Goal: Task Accomplishment & Management: Use online tool/utility

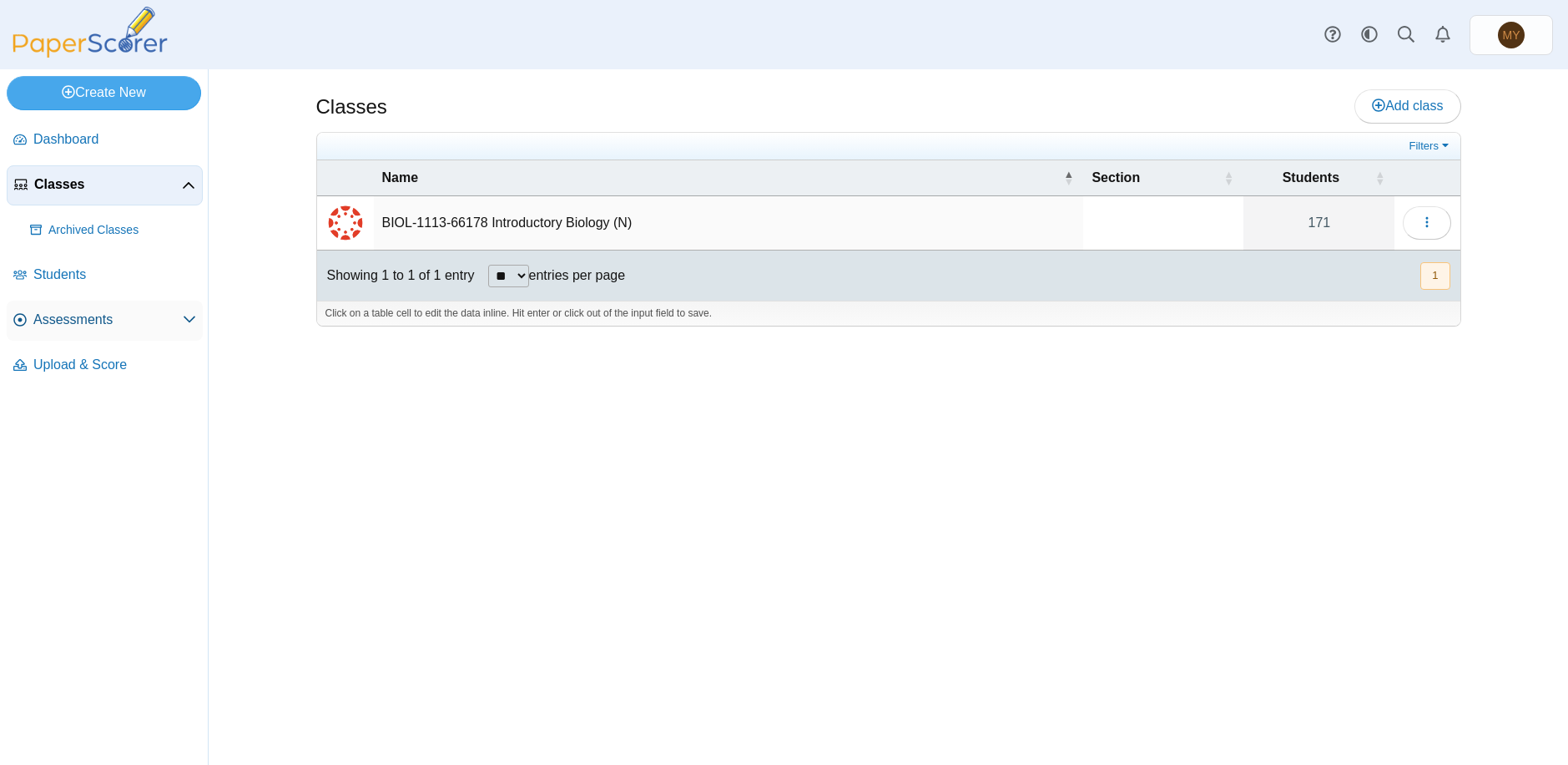
click at [96, 322] on span "Assessments" at bounding box center [108, 320] width 149 height 19
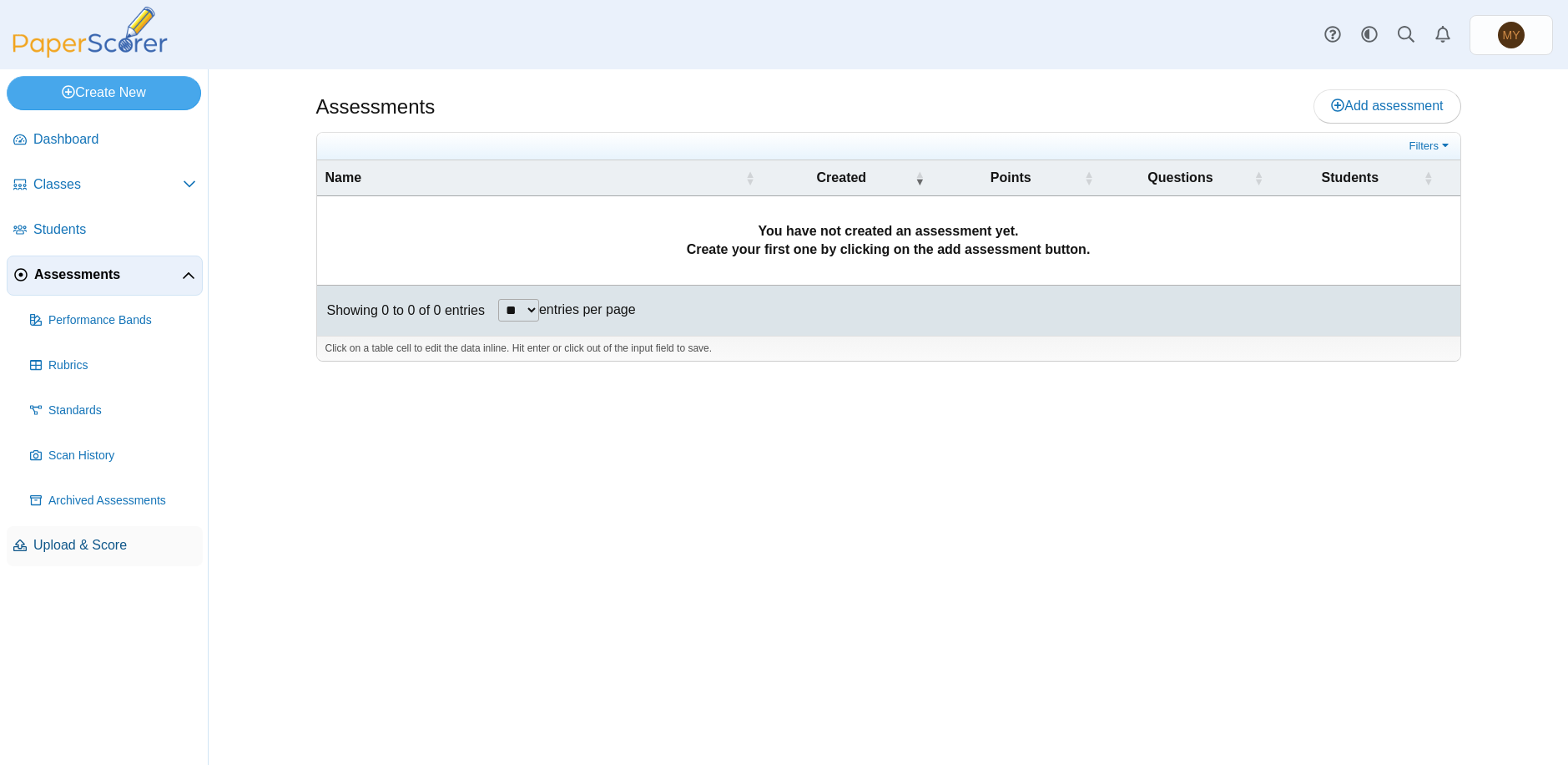
click at [96, 545] on span "Upload & Score" at bounding box center [114, 546] width 163 height 19
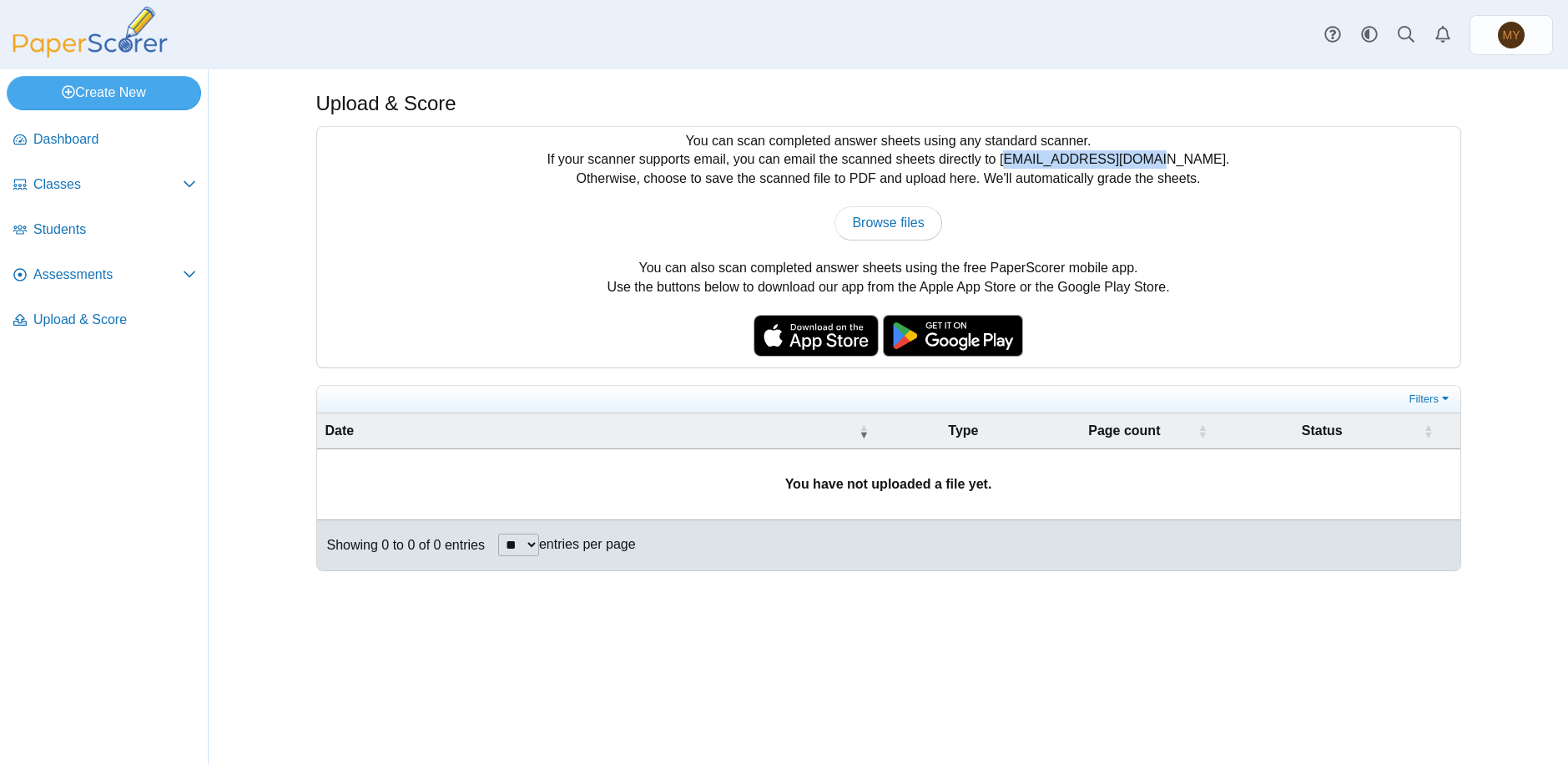
drag, startPoint x: 1042, startPoint y: 157, endPoint x: 1182, endPoint y: 162, distance: 140.1
click at [1182, 162] on div "You can scan completed answer sheets using any standard scanner. If your scanne…" at bounding box center [889, 248] width 1144 height 241
click at [1516, 197] on div "Upload & Score You can scan completed answer sheets using any standard scanner.…" at bounding box center [888, 417] width 1360 height 695
